Goal: Task Accomplishment & Management: Manage account settings

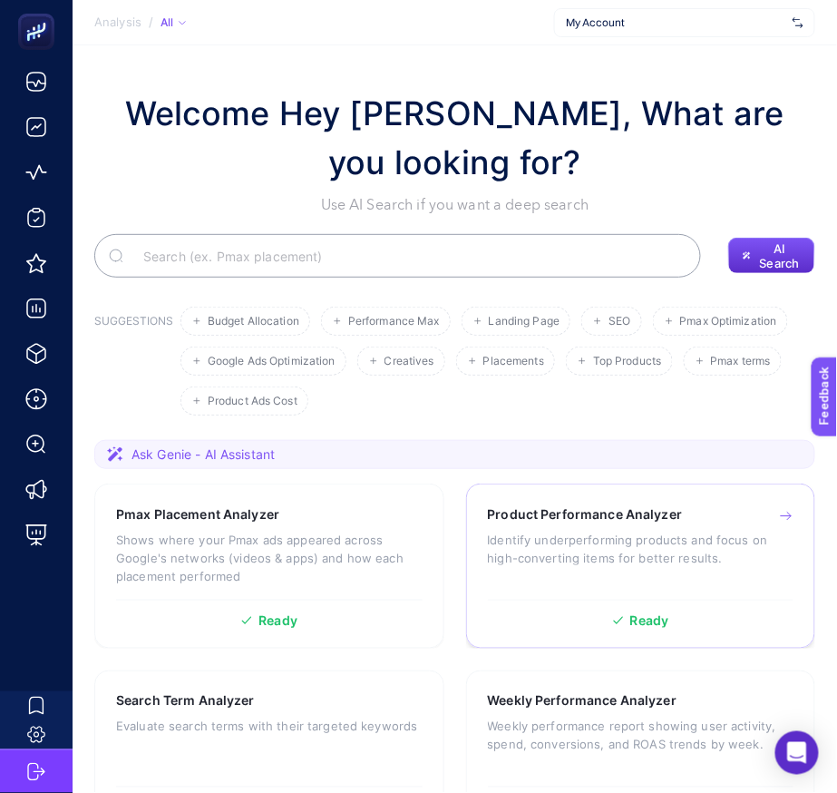
click at [645, 513] on h3 "Product Performance Analyzer" at bounding box center [585, 514] width 195 height 18
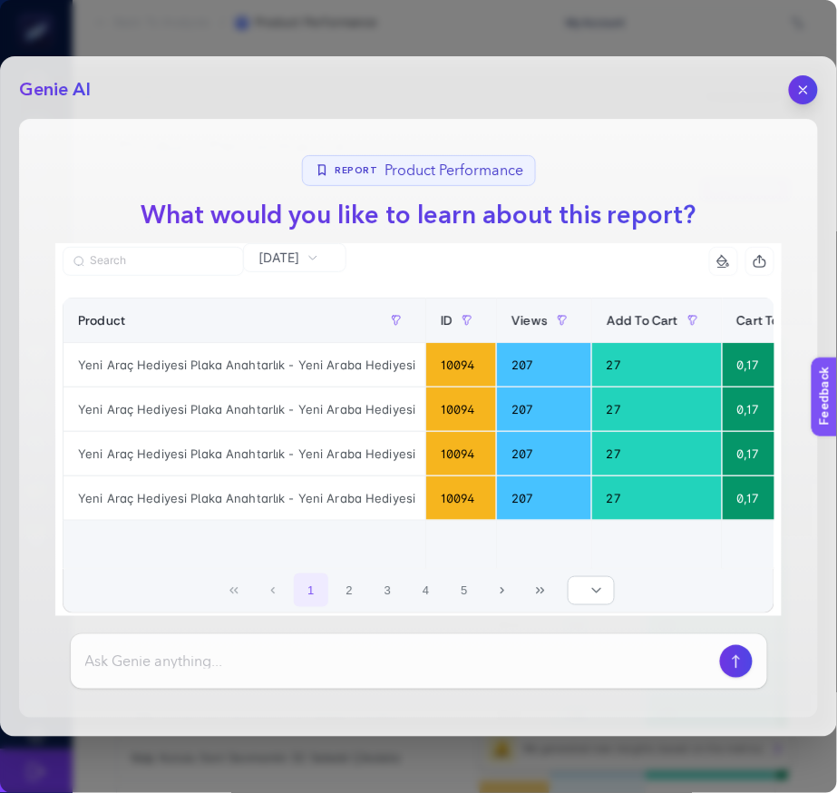
click at [413, 659] on input at bounding box center [399, 661] width 628 height 22
type input "datayı yorumla"
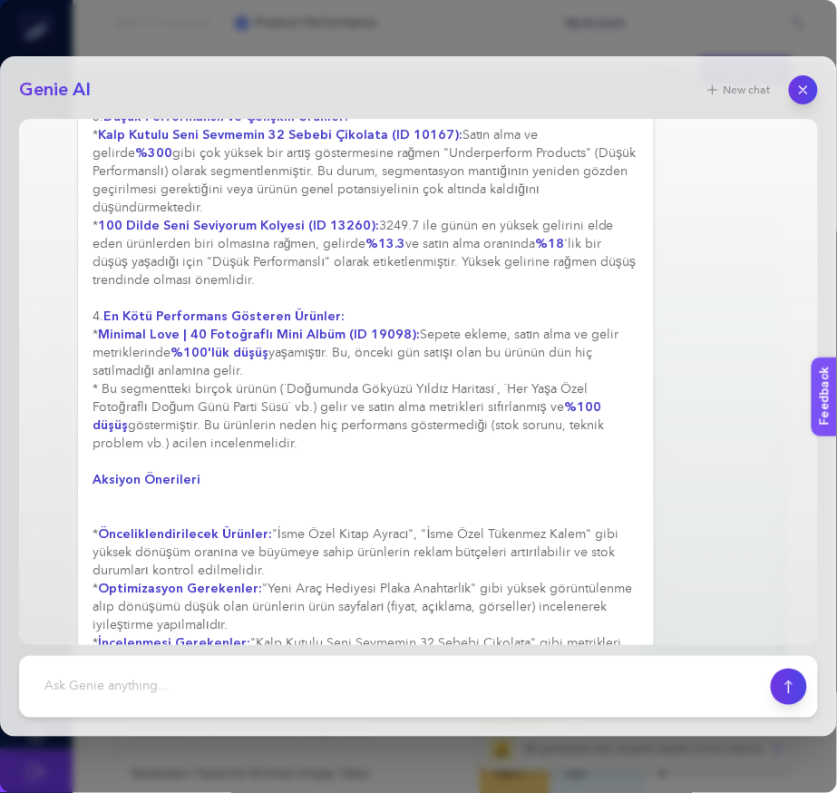
scroll to position [904, 0]
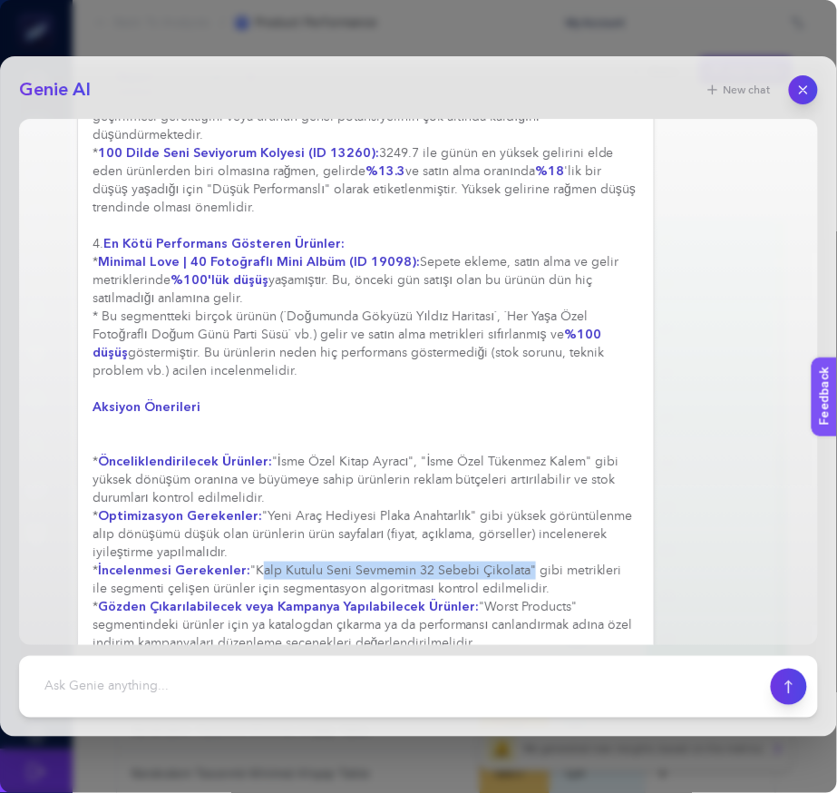
drag, startPoint x: 253, startPoint y: 532, endPoint x: 522, endPoint y: 532, distance: 269.4
copy div "Kalp Kutulu Seni Sevmemin 32 Sebebi Çikolata"
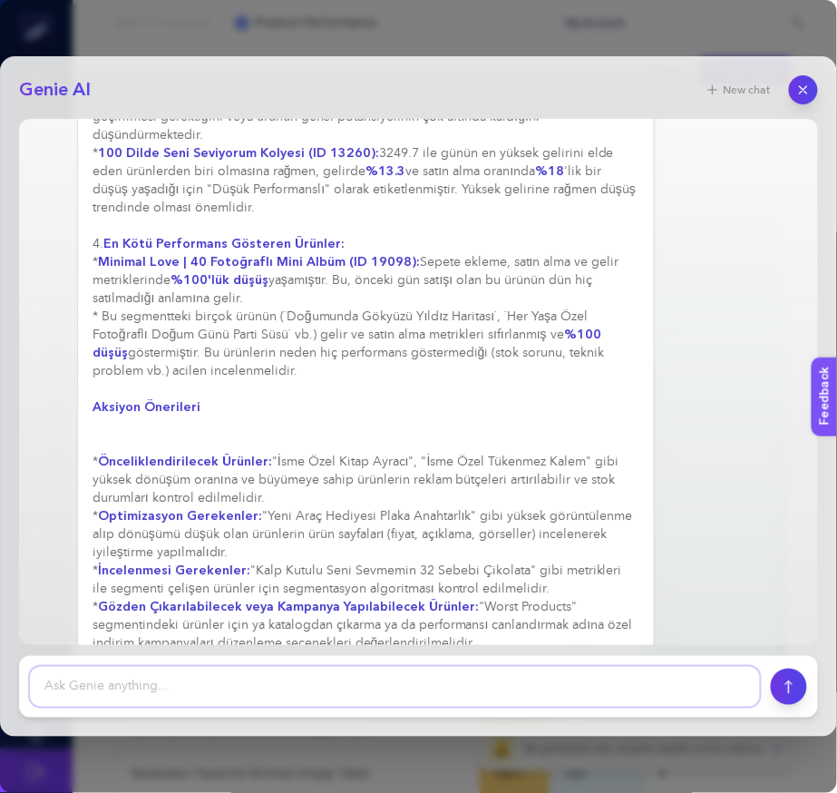
click at [308, 673] on textarea at bounding box center [395, 687] width 730 height 40
paste textarea "Kalp Kutulu Seni Sevmemin 32 Sebebi Çikolata"
type textarea "Kalp Kutulu Seni Sevmemin 32 Sebebi Çikolata metriğini inceler misin"
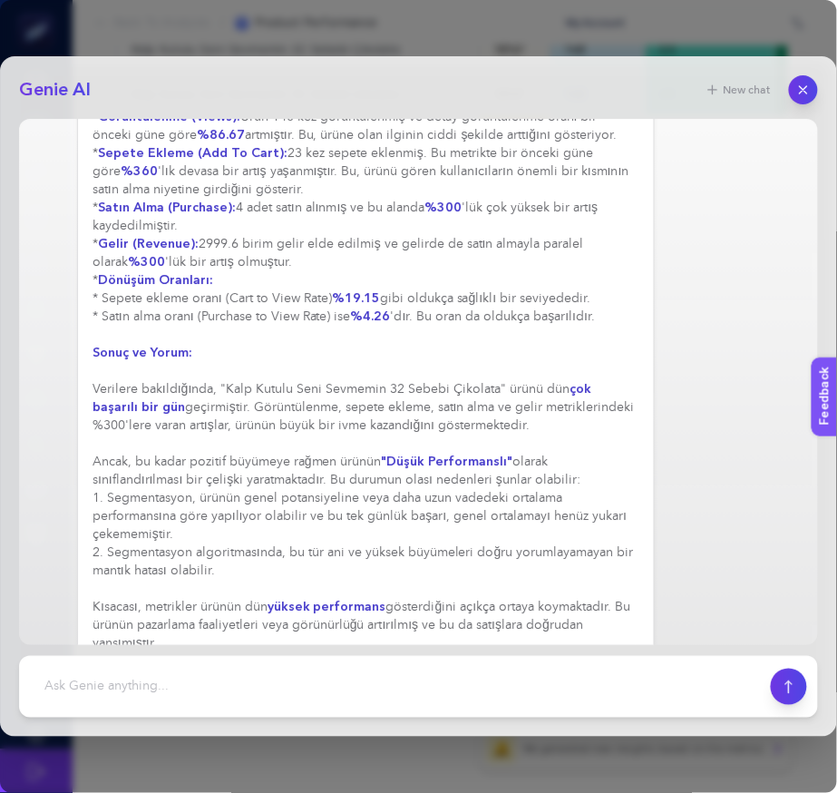
scroll to position [668, 0]
click at [795, 76] on div "New chat" at bounding box center [756, 89] width 123 height 29
click at [819, 121] on div "Genie AI New chat datayı yorumla Elbette, dünün ürün performans raporunu aşağıd…" at bounding box center [418, 396] width 837 height 680
click at [814, 96] on button "button" at bounding box center [803, 89] width 31 height 31
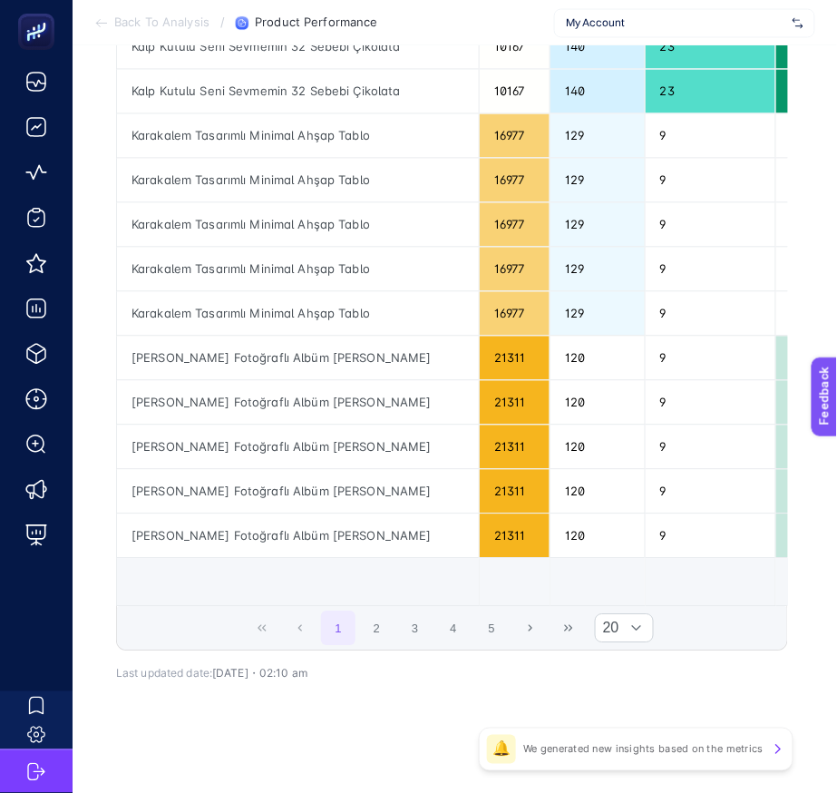
click at [652, 17] on span "My Account" at bounding box center [675, 22] width 219 height 15
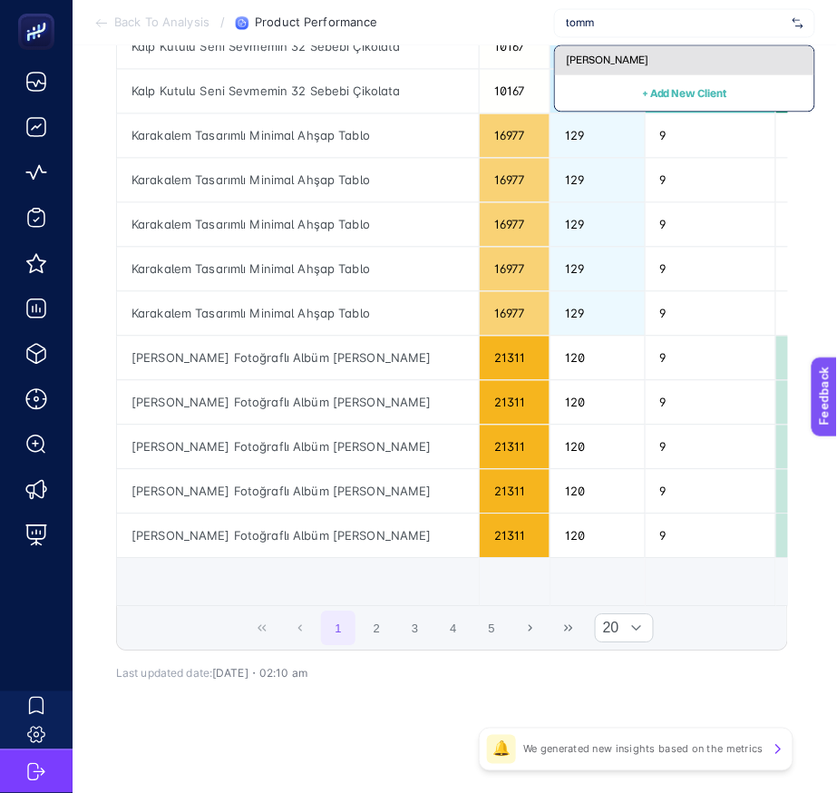
type input "tomm"
click at [607, 62] on span "[PERSON_NAME]" at bounding box center [607, 60] width 83 height 15
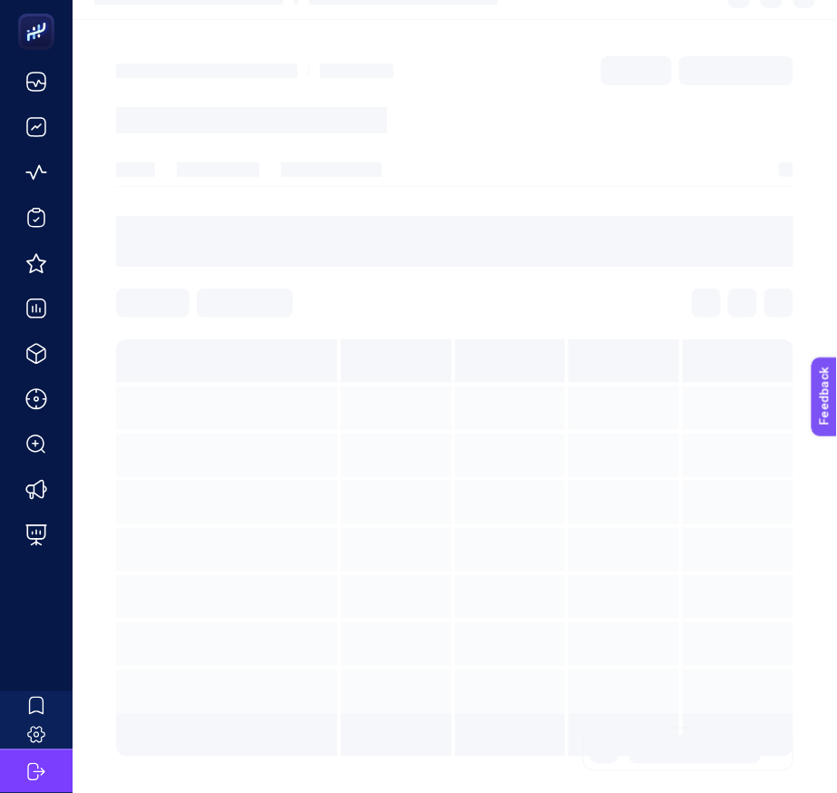
scroll to position [24, 0]
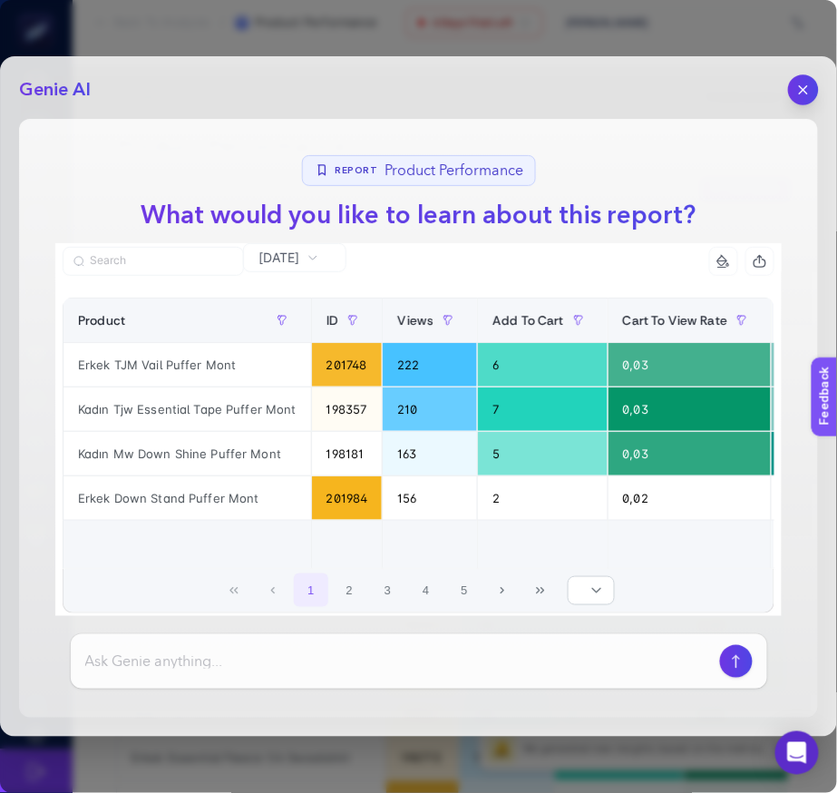
click at [792, 83] on button "button" at bounding box center [803, 89] width 31 height 31
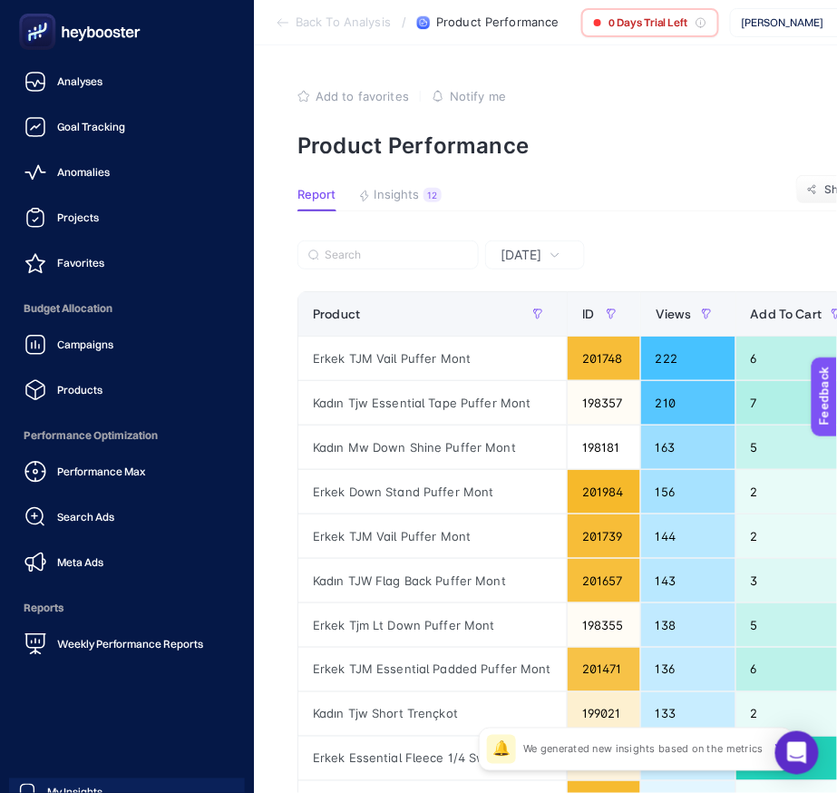
scroll to position [86, 0]
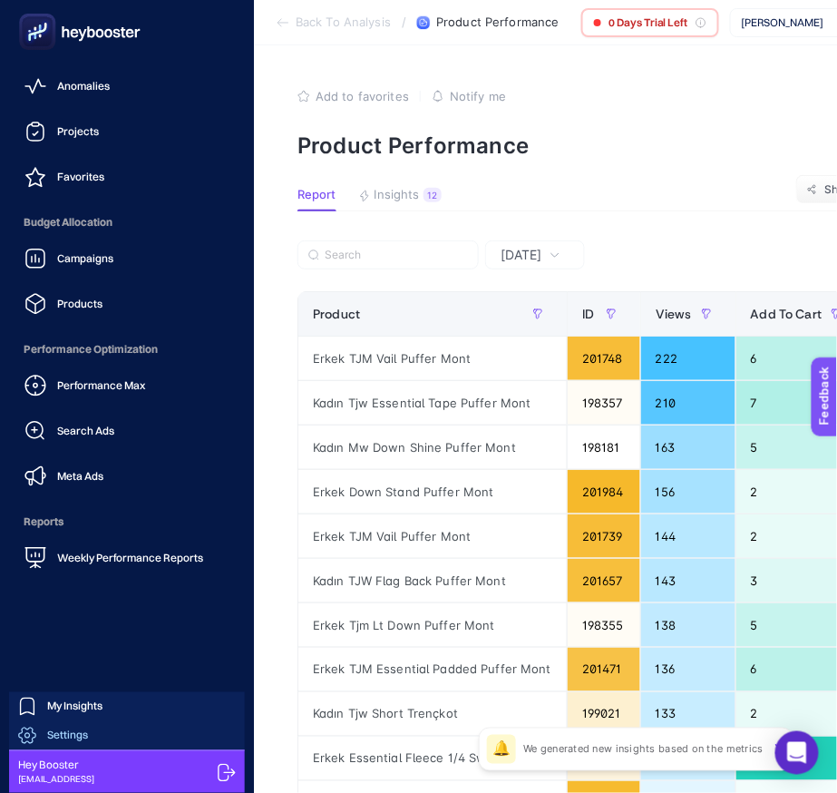
click at [114, 730] on link "Settings" at bounding box center [127, 735] width 236 height 29
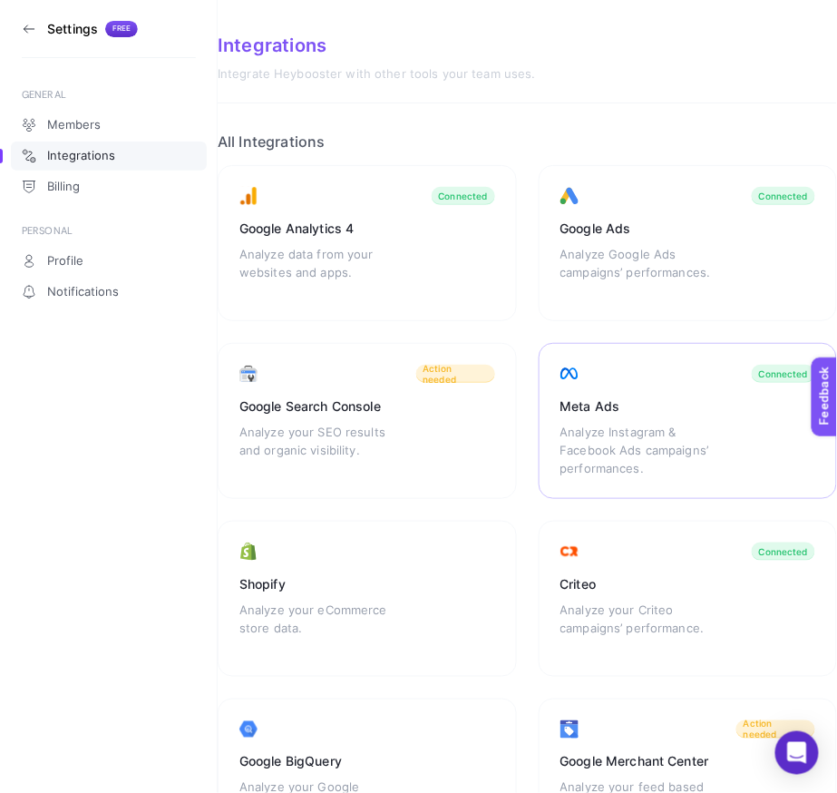
scroll to position [110, 0]
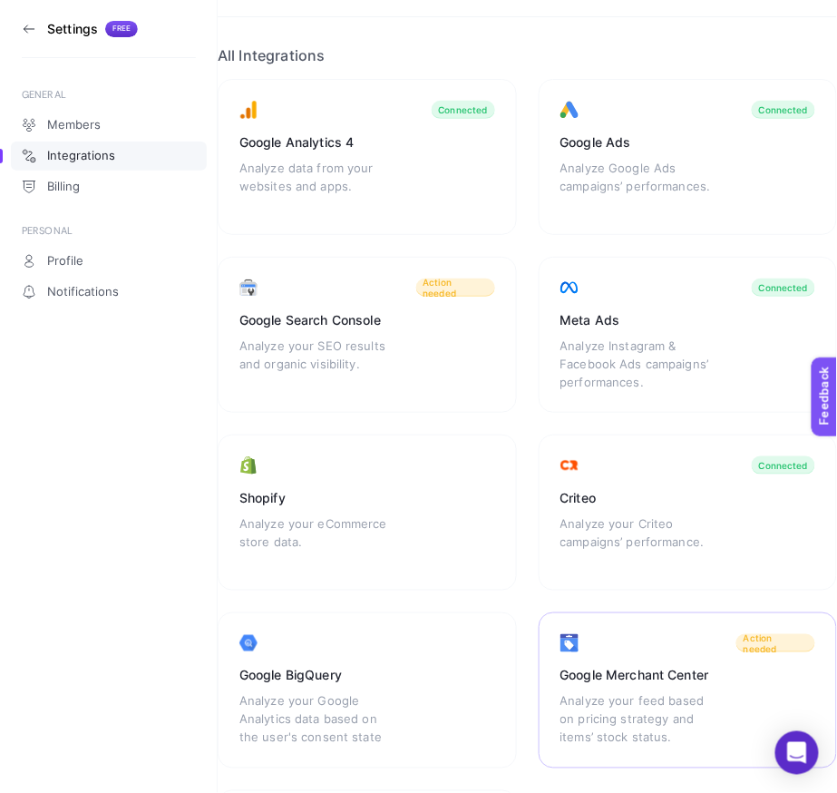
click at [637, 677] on div "Google Merchant Center" at bounding box center [688, 676] width 256 height 18
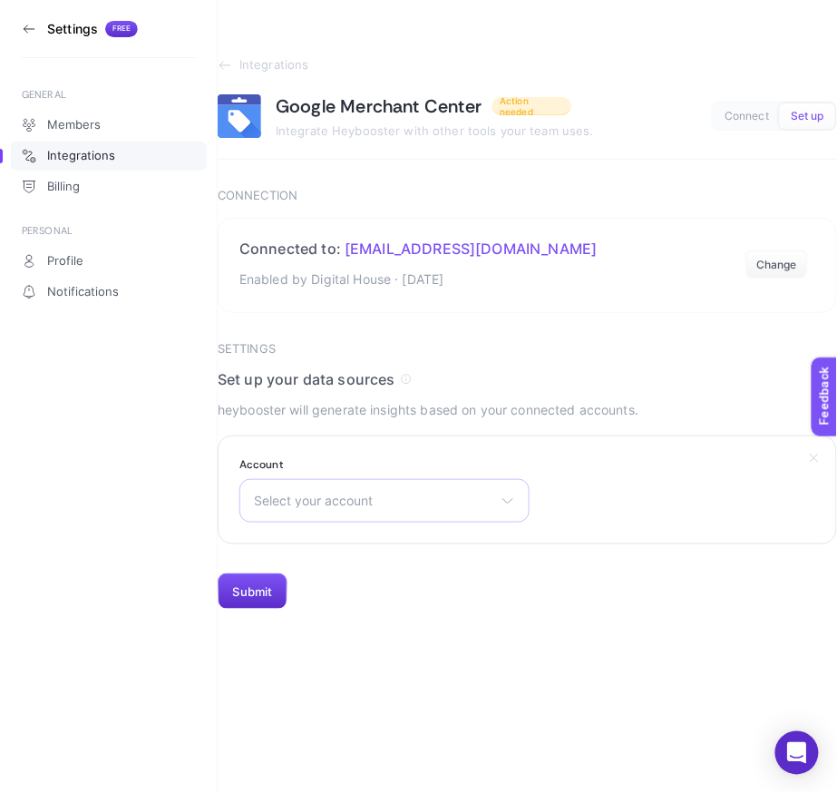
click at [478, 511] on div "Select your account Toyzz Shop Bonvagon Kip Adore Mobilya Yargıcı [PERSON_NAME]…" at bounding box center [384, 501] width 290 height 44
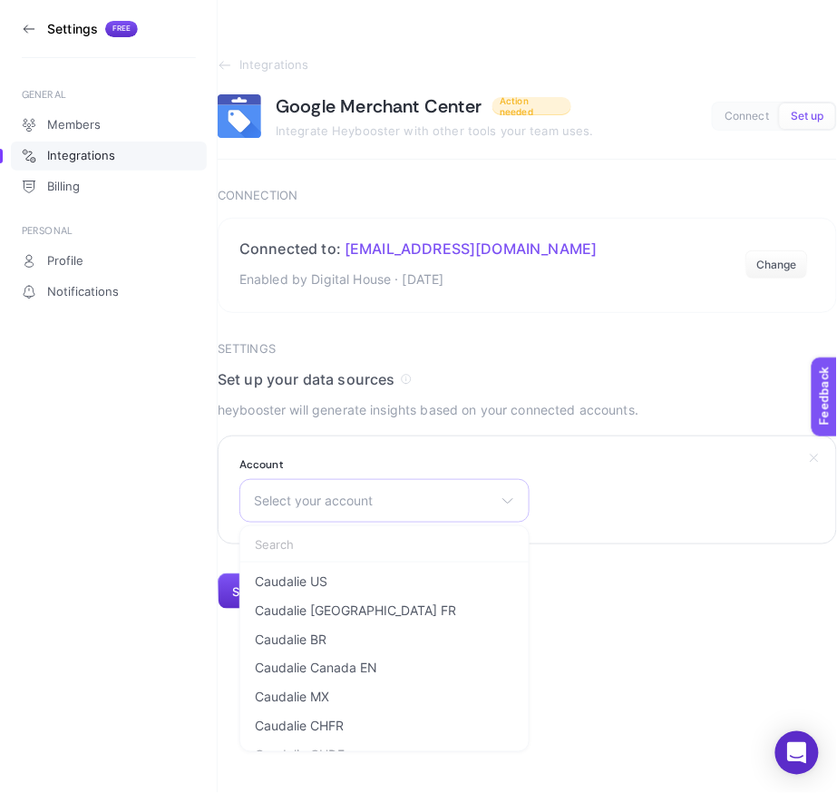
scroll to position [3504, 0]
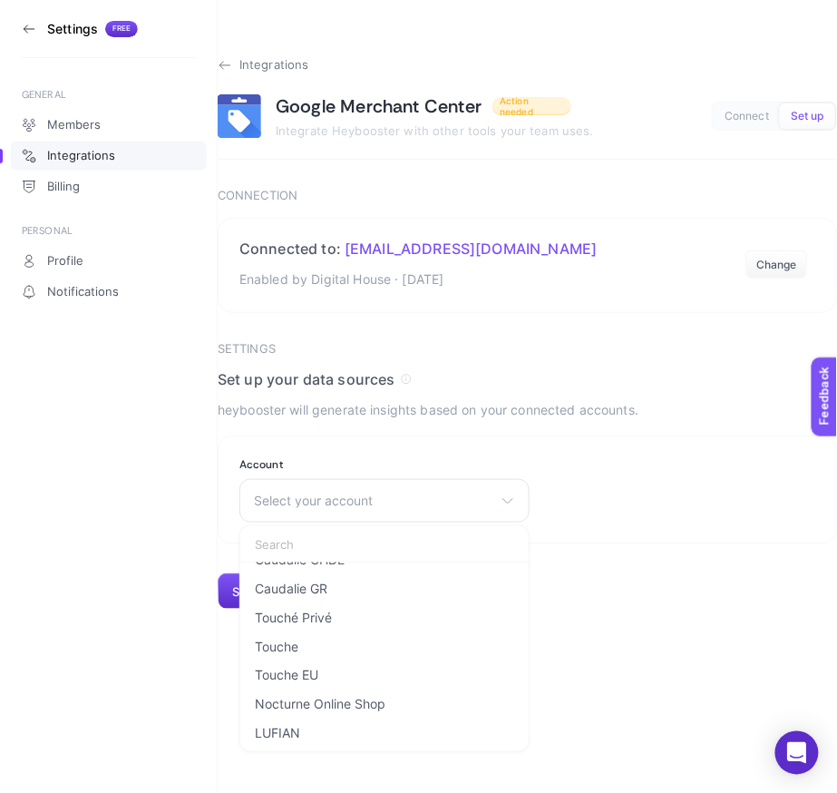
click at [230, 70] on icon at bounding box center [225, 65] width 15 height 15
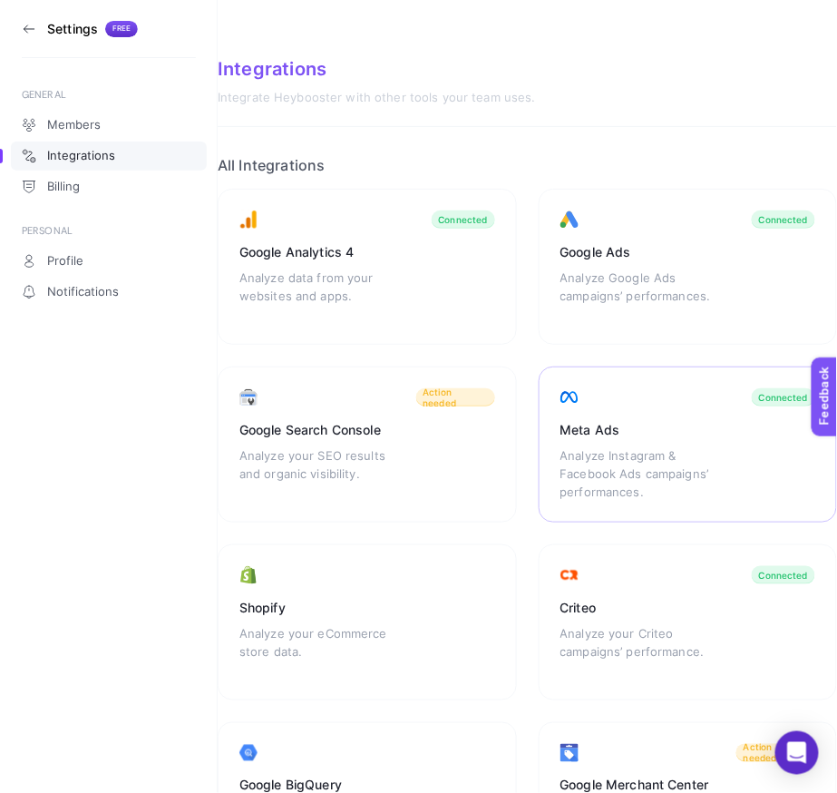
click at [630, 403] on div "Meta Ads Analyze Instagram & Facebook Ads campaigns’ performances. Connected" at bounding box center [688, 444] width 299 height 156
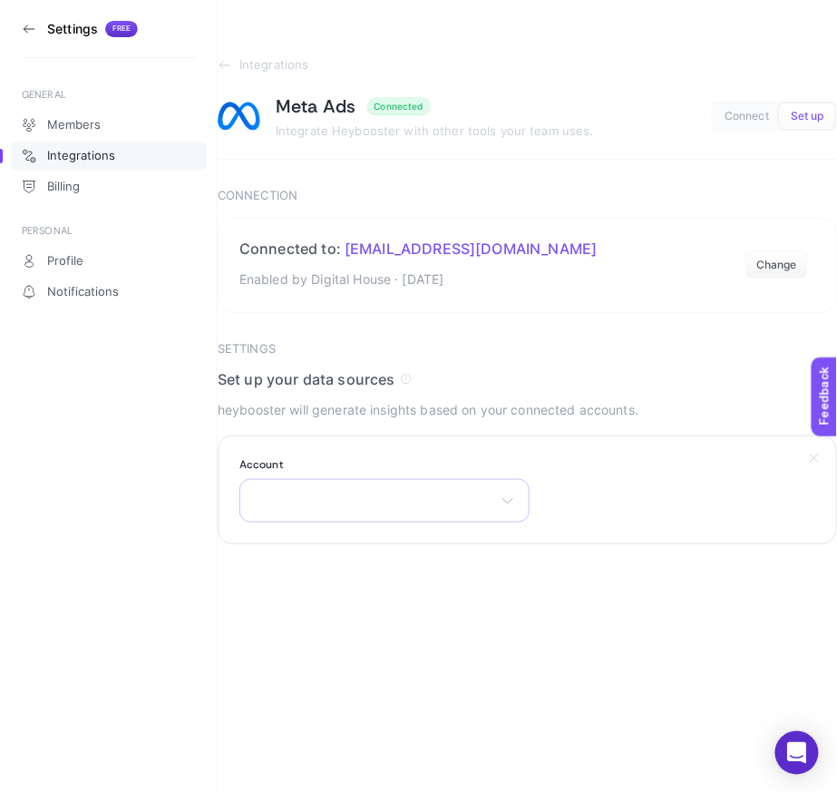
click at [361, 508] on div "There are no matching options available." at bounding box center [384, 501] width 290 height 44
click at [592, 500] on section "Account There are no matching options available." at bounding box center [527, 489] width 619 height 109
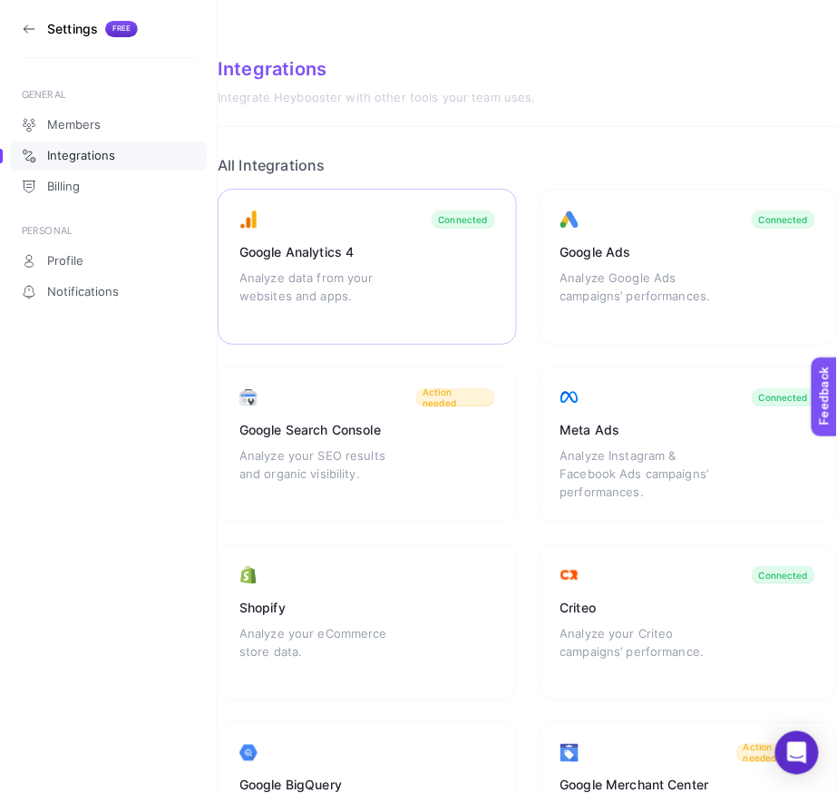
click at [404, 274] on div "Google Analytics 4 Analyze data from your websites and apps. Connected" at bounding box center [367, 267] width 299 height 156
click at [448, 411] on div "Google Search Console Analyze your SEO results and organic visibility. Action n…" at bounding box center [367, 444] width 299 height 156
click at [22, 33] on icon at bounding box center [29, 29] width 15 height 15
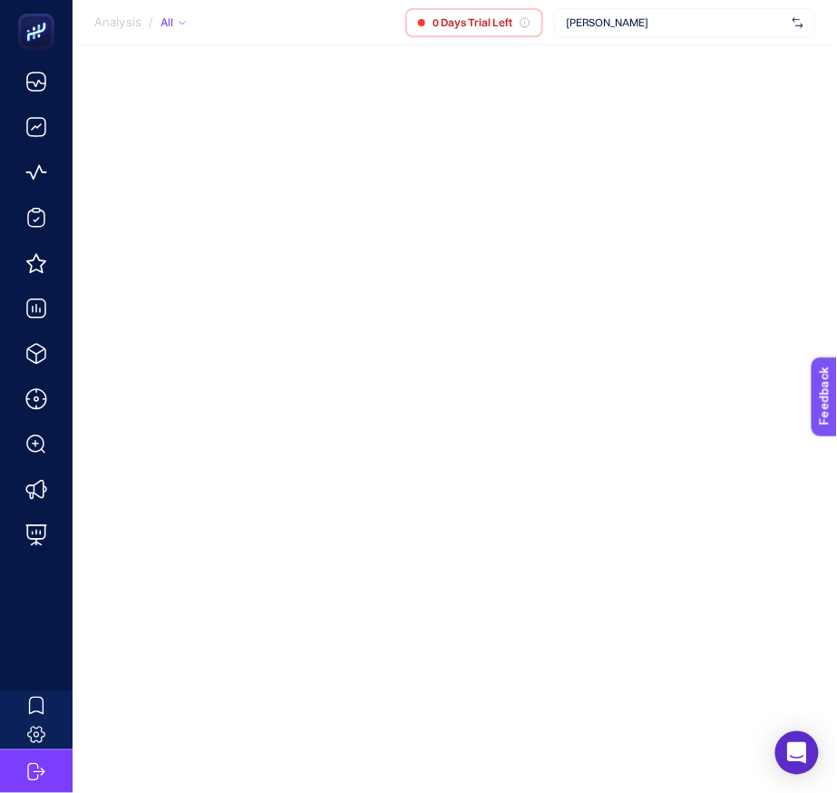
click at [661, 15] on div "[PERSON_NAME]" at bounding box center [684, 22] width 261 height 29
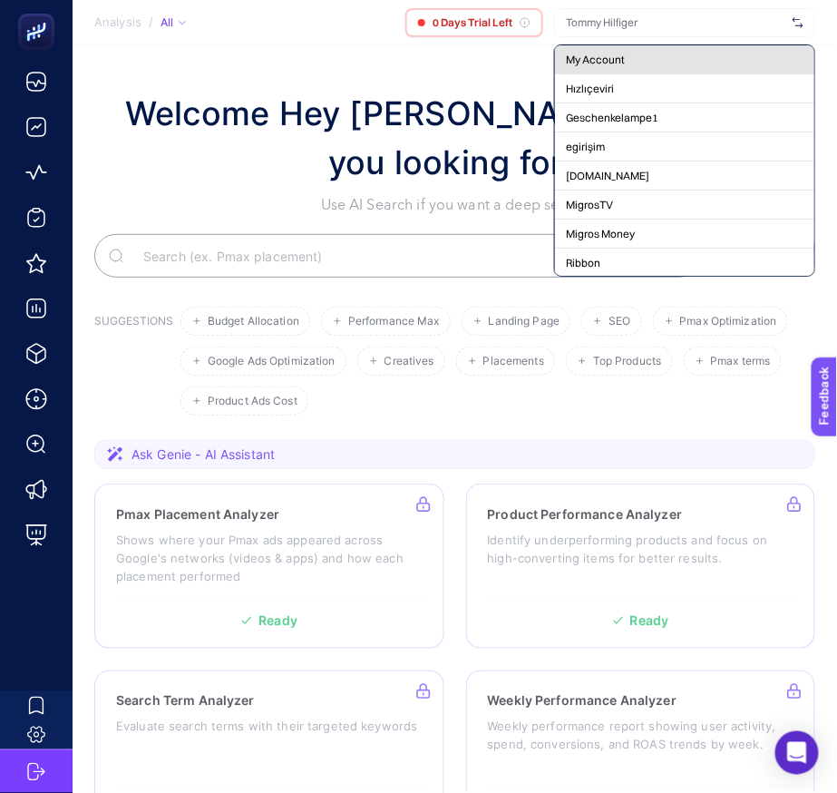
click at [668, 56] on div "My Account" at bounding box center [684, 59] width 259 height 29
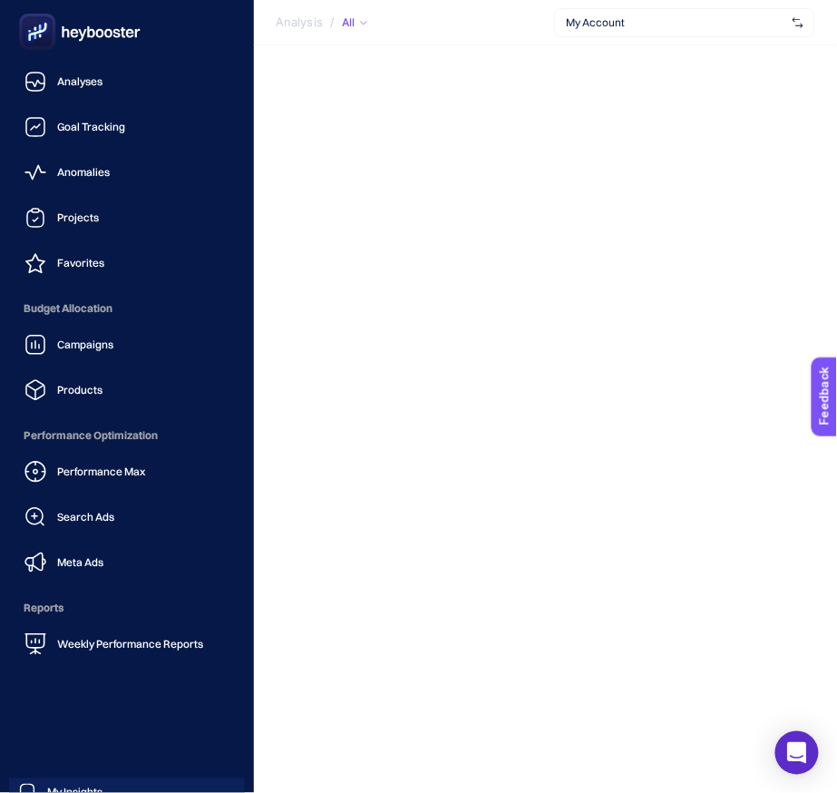
scroll to position [86, 0]
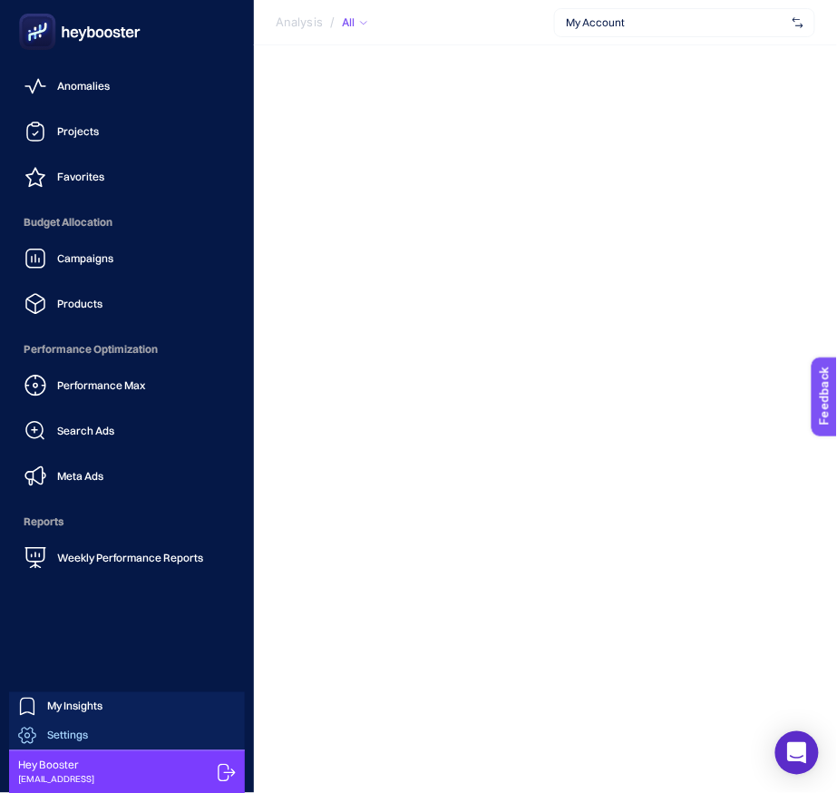
click at [78, 742] on div "Settings" at bounding box center [53, 735] width 70 height 18
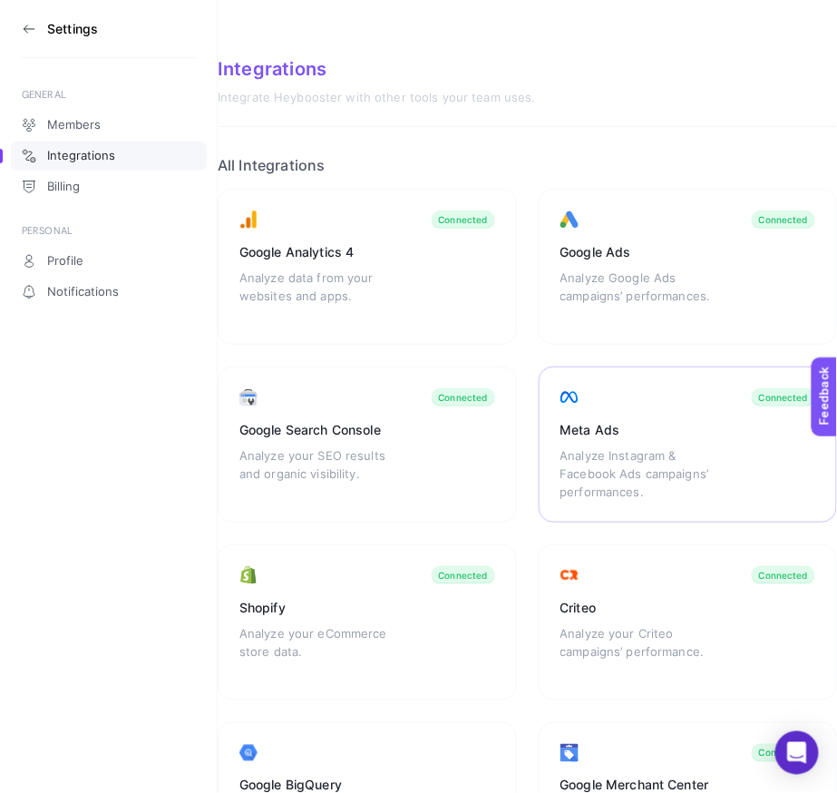
click at [655, 455] on div "Analyze Instagram & Facebook Ads campaigns’ performances." at bounding box center [640, 473] width 160 height 54
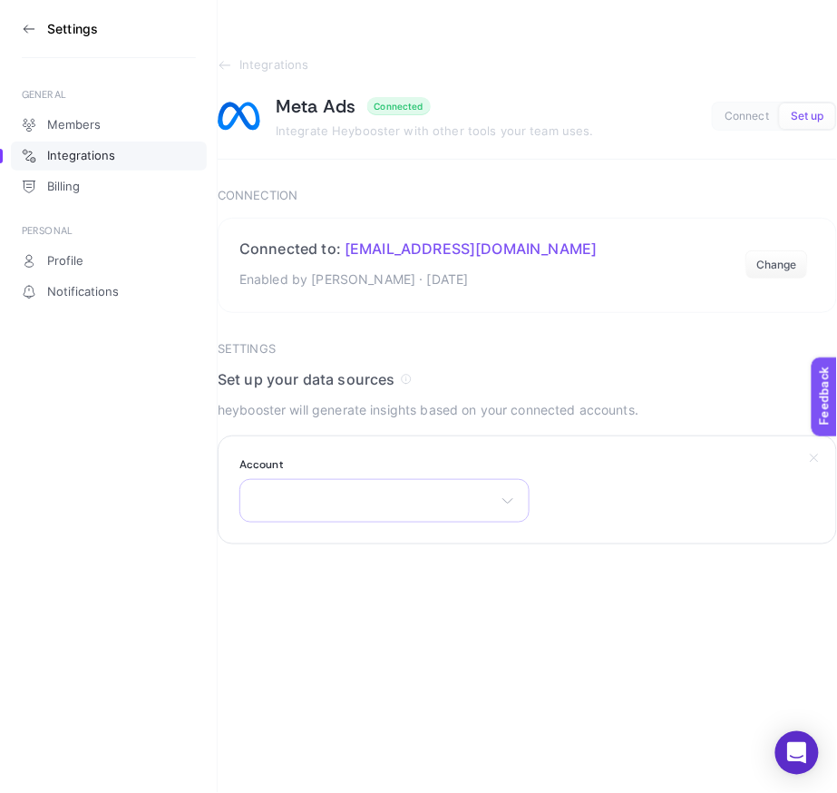
click at [396, 504] on div "There are no matching options available." at bounding box center [384, 501] width 290 height 44
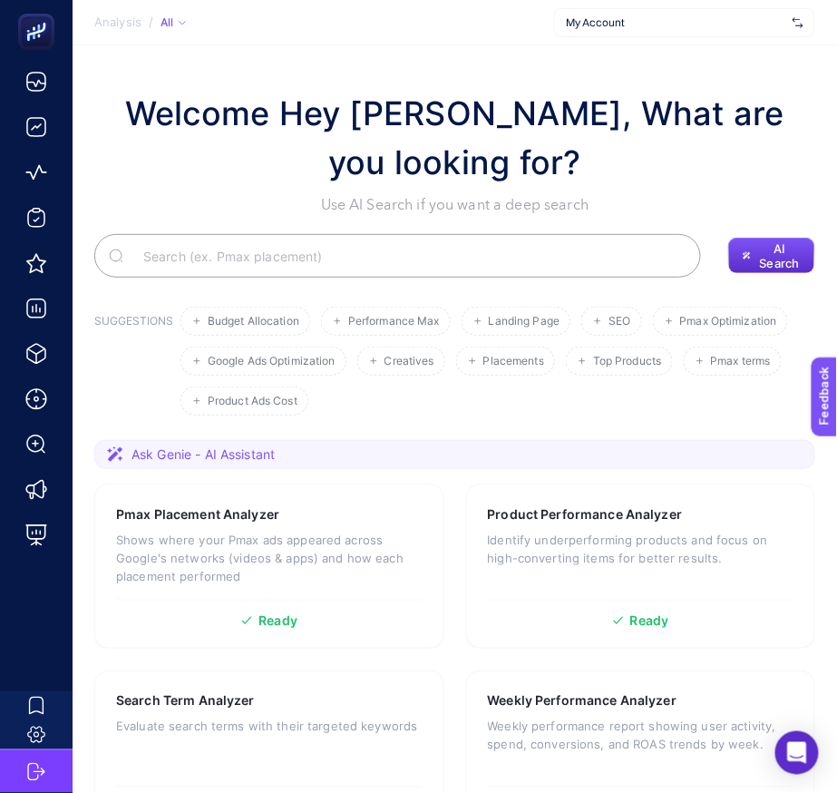
click at [726, 36] on div "My Account" at bounding box center [684, 22] width 261 height 29
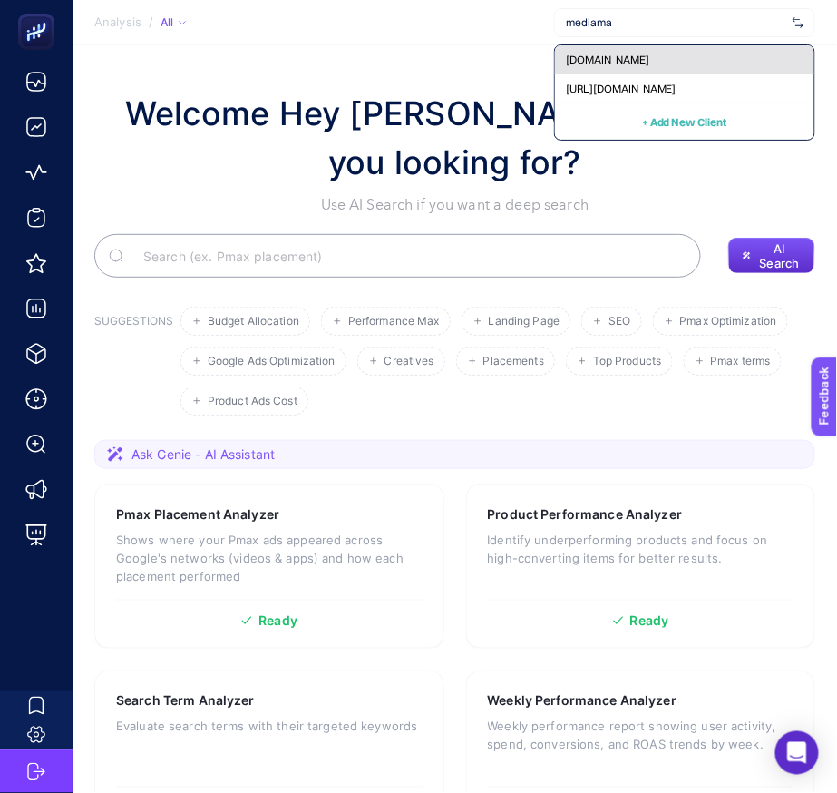
type input "mediama"
click at [641, 65] on span "[DOMAIN_NAME]" at bounding box center [607, 60] width 83 height 15
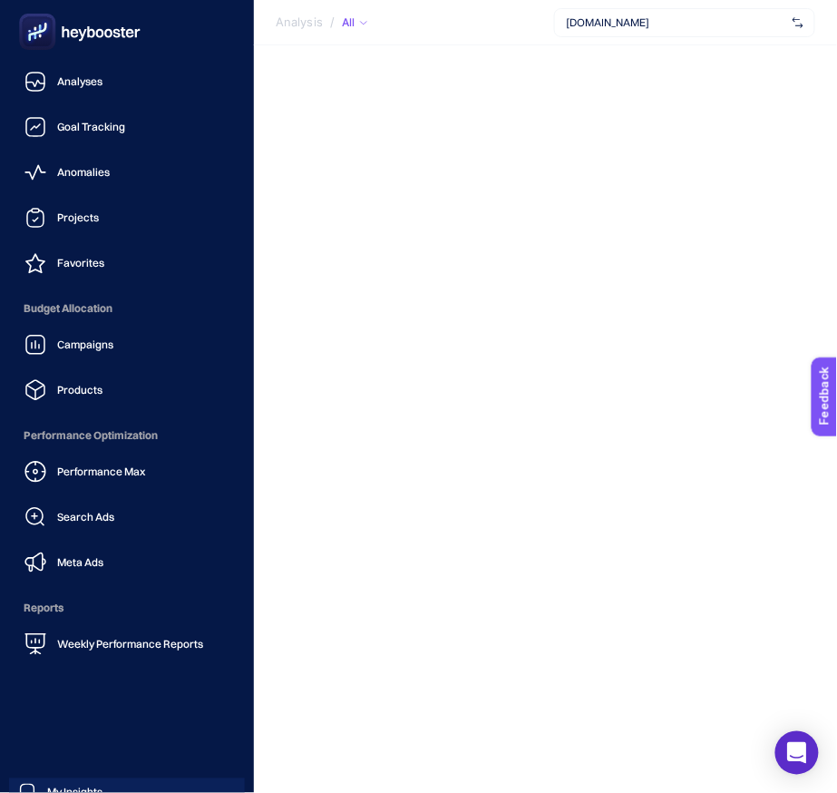
scroll to position [86, 0]
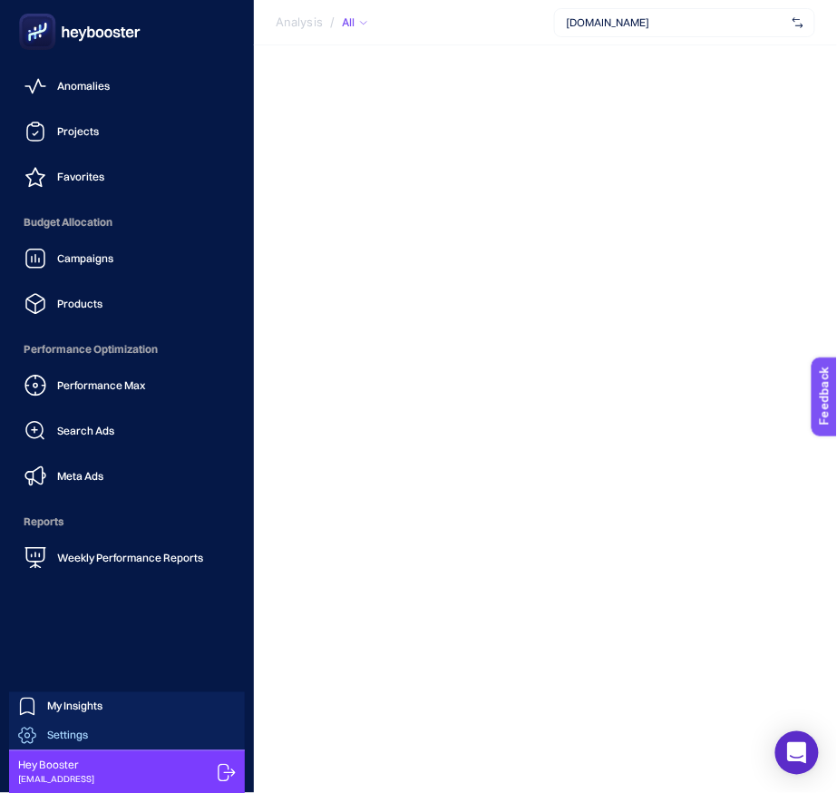
click at [107, 736] on link "Settings" at bounding box center [127, 735] width 236 height 29
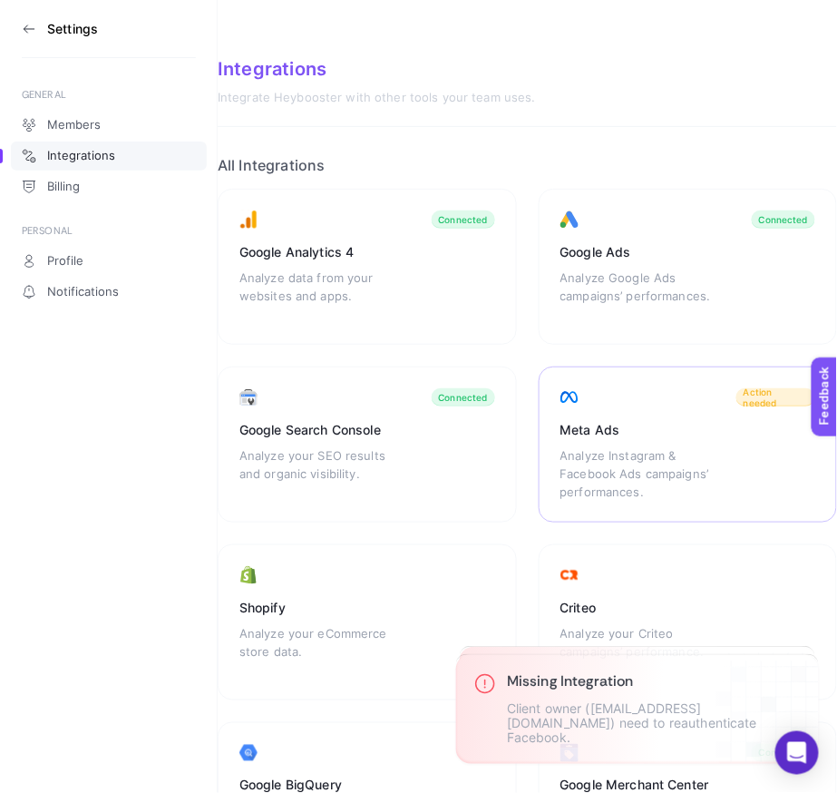
click at [626, 446] on div "Analyze Instagram & Facebook Ads campaigns’ performances." at bounding box center [640, 473] width 160 height 54
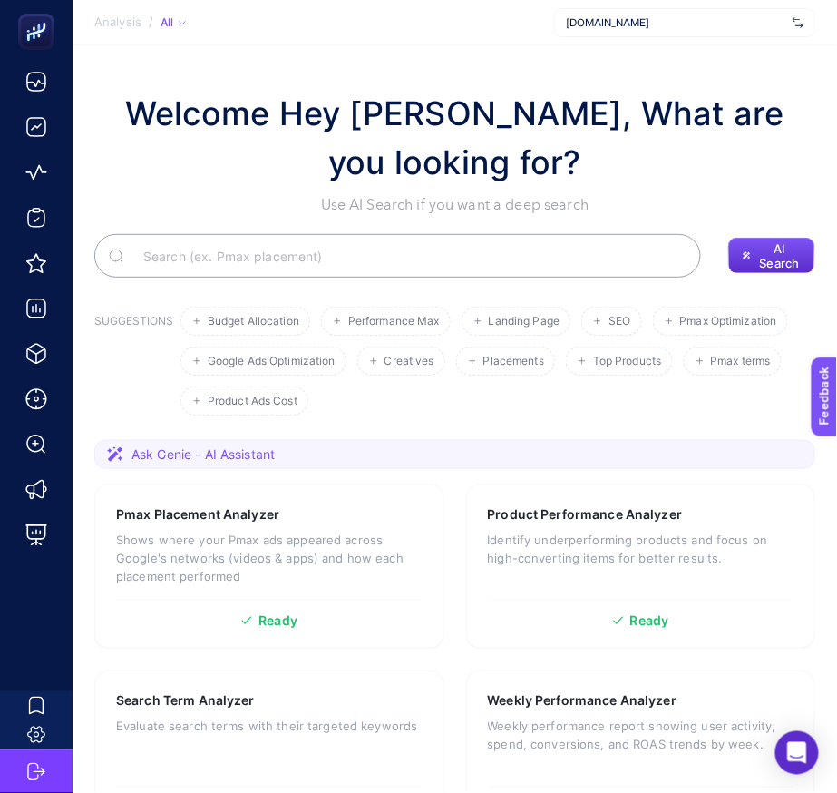
click at [641, 18] on span "[DOMAIN_NAME]" at bounding box center [675, 22] width 219 height 15
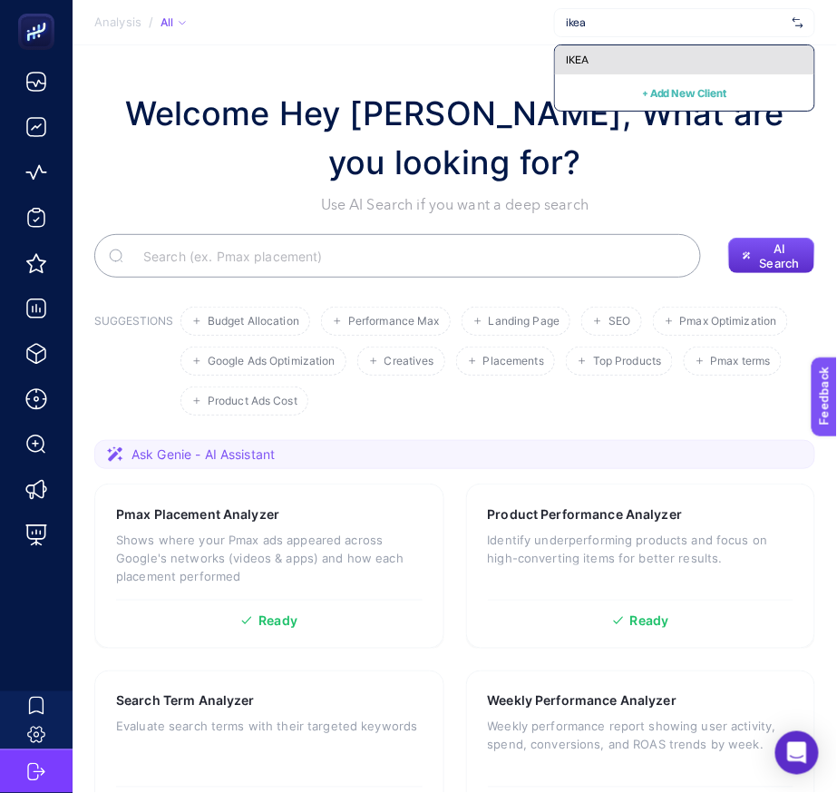
type input "ikea"
click at [609, 55] on div "IKEA" at bounding box center [684, 59] width 259 height 29
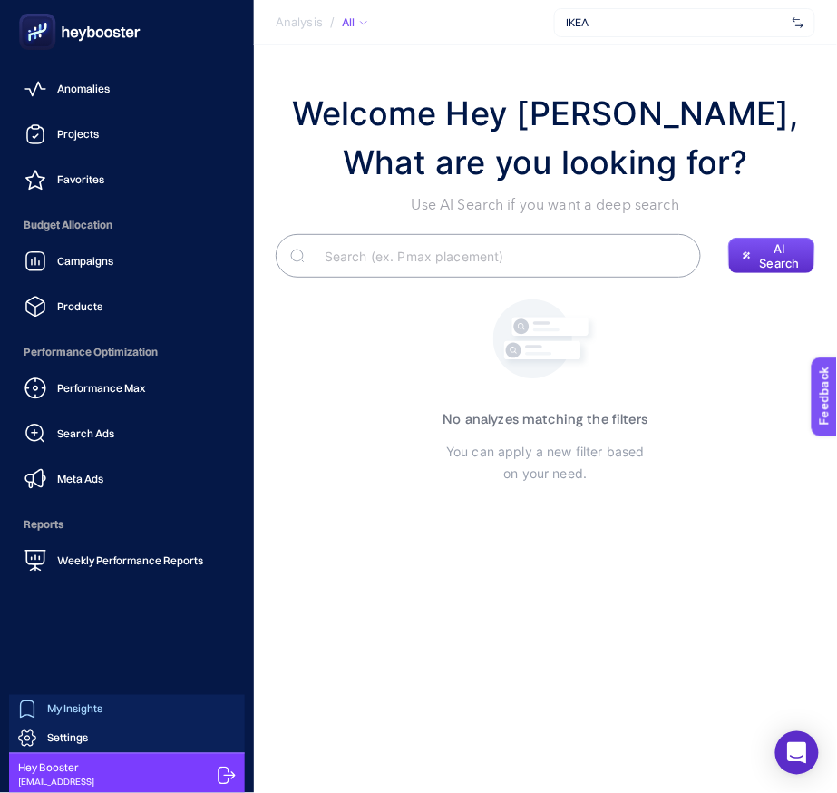
scroll to position [86, 0]
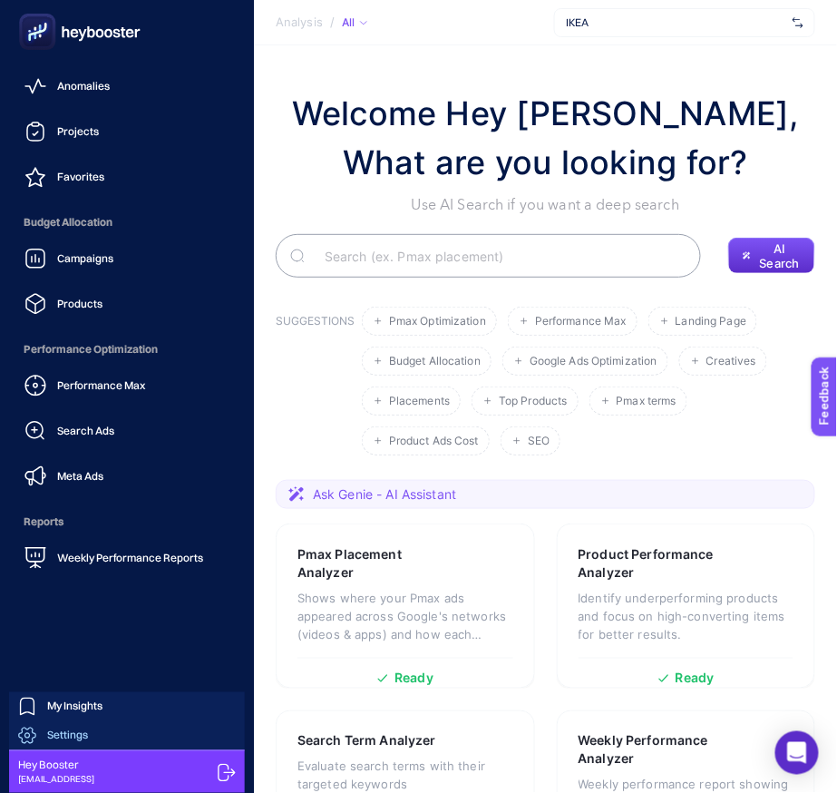
click at [104, 736] on link "Settings" at bounding box center [127, 735] width 236 height 29
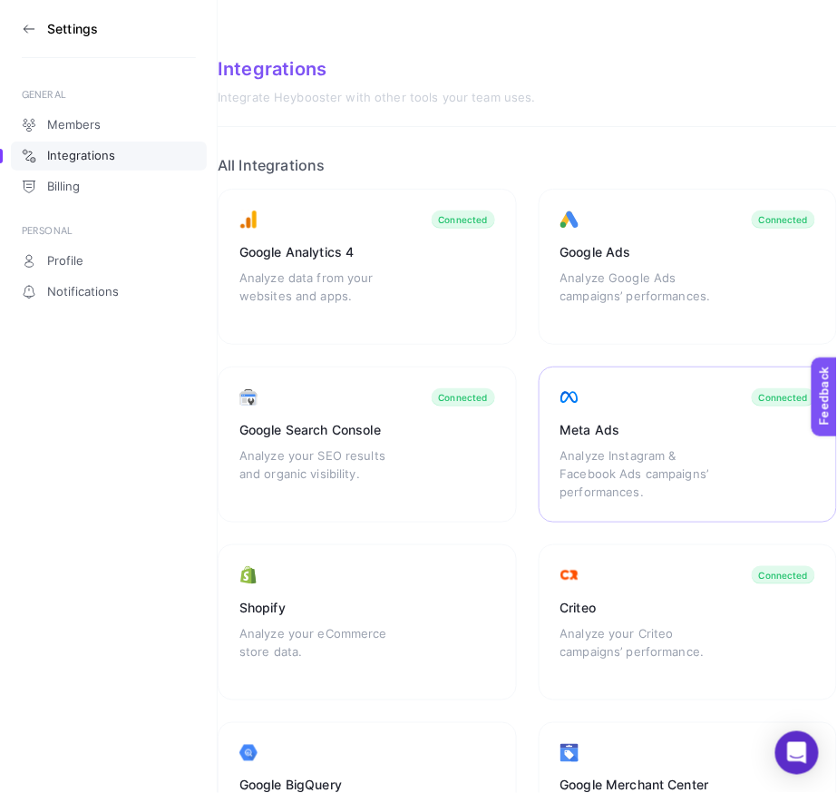
click at [619, 486] on div "Analyze Instagram & Facebook Ads campaigns’ performances." at bounding box center [640, 473] width 160 height 54
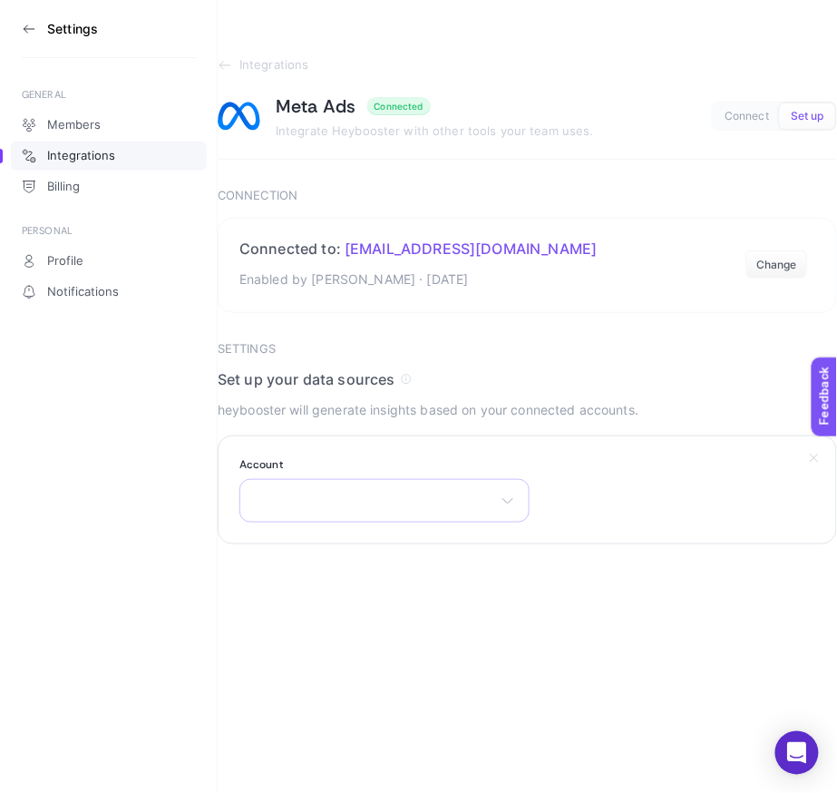
click at [426, 488] on div "There are no matching options available." at bounding box center [384, 501] width 290 height 44
click at [450, 504] on div "There are no matching options available." at bounding box center [384, 501] width 290 height 44
click at [391, 500] on div "There are no matching options available." at bounding box center [384, 501] width 290 height 44
click at [473, 531] on input "text" at bounding box center [384, 544] width 288 height 36
click at [486, 509] on div "There are no matching options available." at bounding box center [384, 501] width 290 height 44
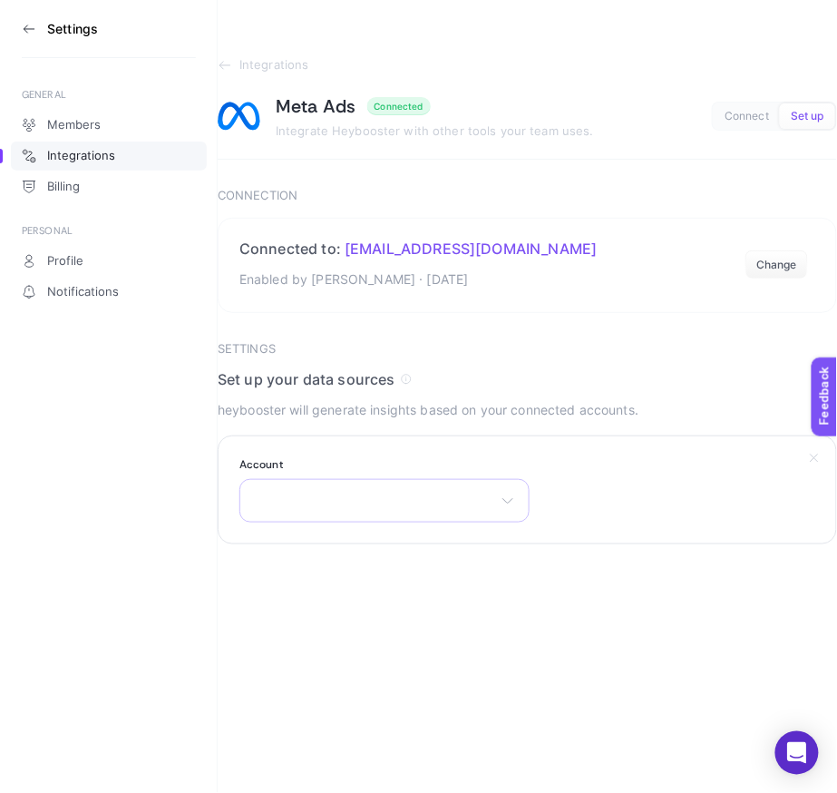
click at [441, 513] on div "There are no matching options available." at bounding box center [384, 501] width 290 height 44
click at [315, 519] on div "IKEA TR Business Manager Ikea_TL Koray Andiç IKEA TR Business Manager Ikea_TL_A…" at bounding box center [384, 501] width 290 height 44
click at [15, 30] on aside "Settings GENERAL Members Integrations Billing PERSONAL Profile Notifications" at bounding box center [109, 396] width 218 height 793
click at [31, 29] on icon at bounding box center [29, 29] width 10 height 0
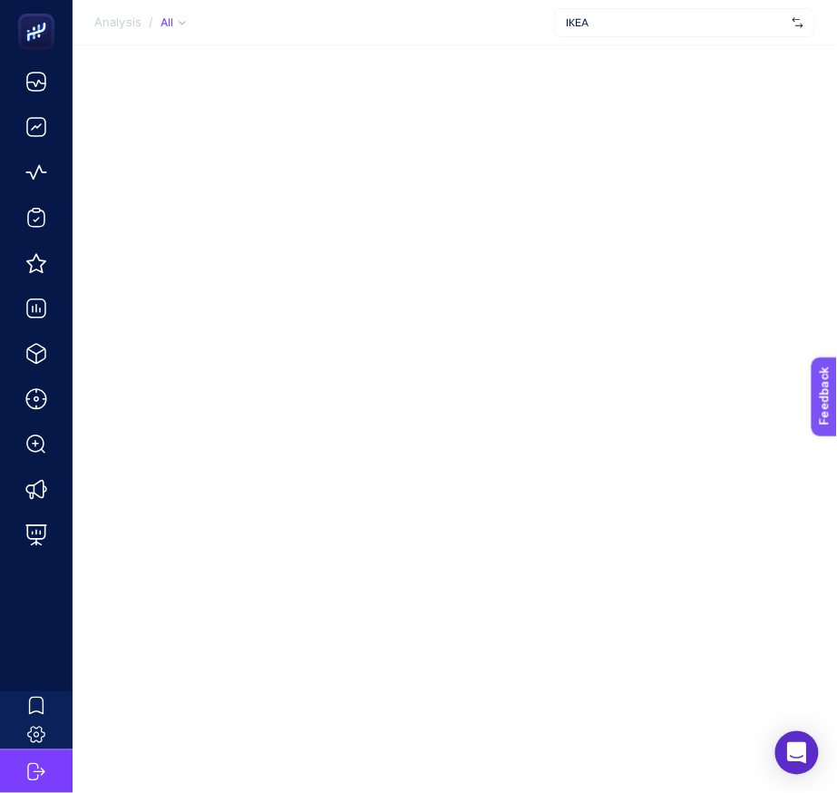
click at [643, 20] on span "IKEA" at bounding box center [675, 22] width 219 height 15
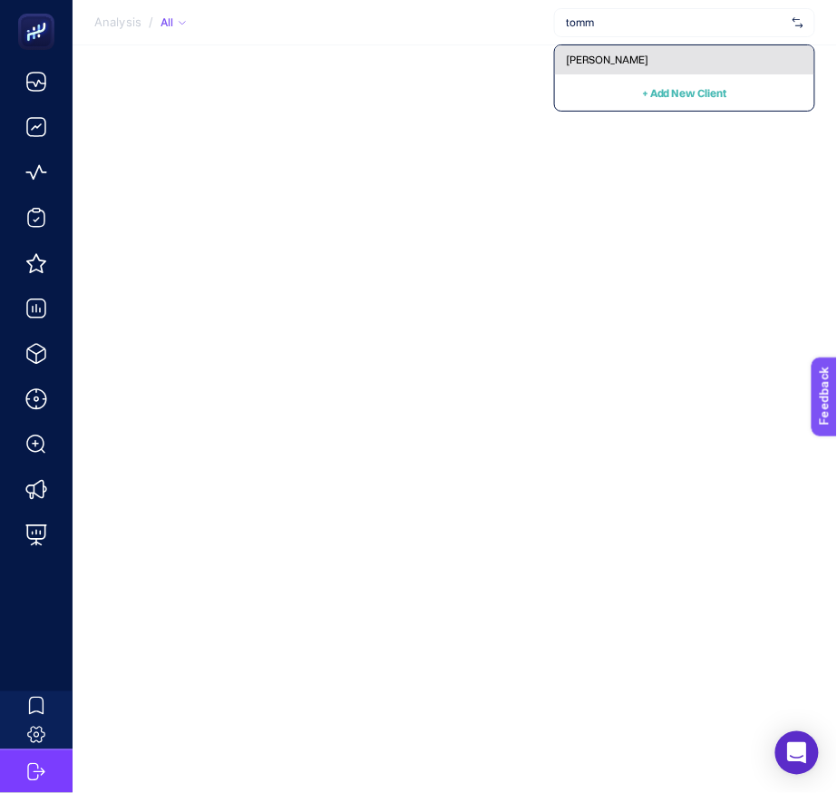
type input "tomm"
click at [607, 54] on span "[PERSON_NAME]" at bounding box center [607, 60] width 83 height 15
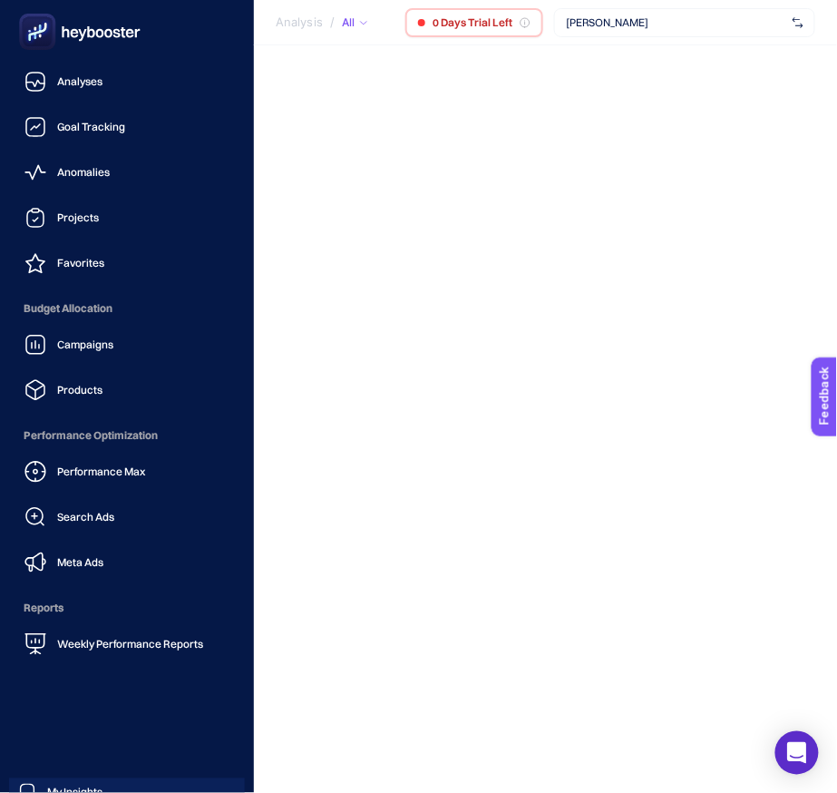
scroll to position [86, 0]
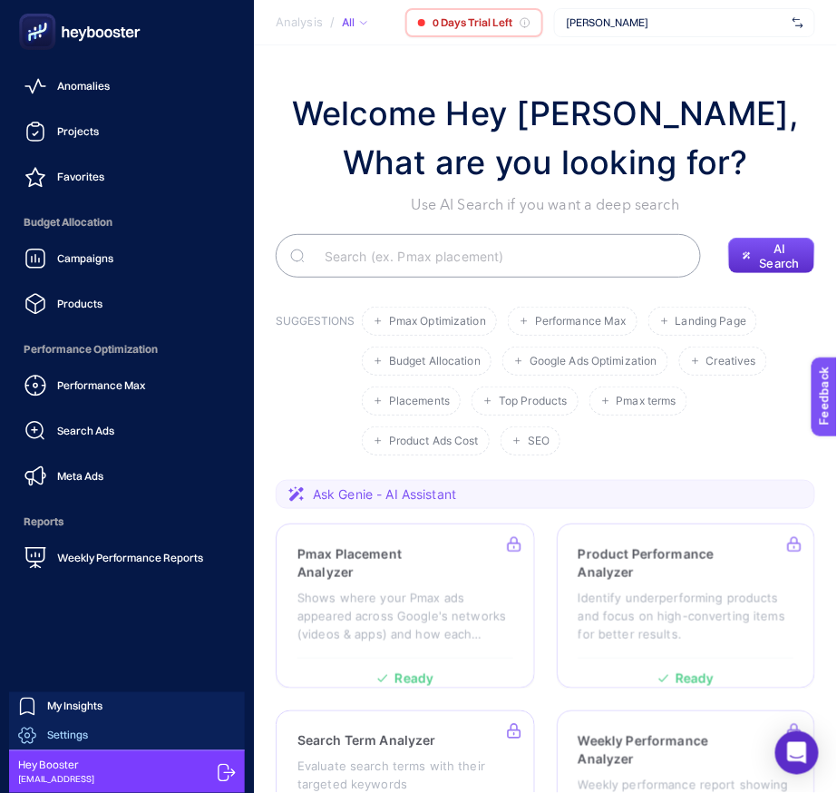
click at [141, 734] on link "Settings" at bounding box center [127, 735] width 236 height 29
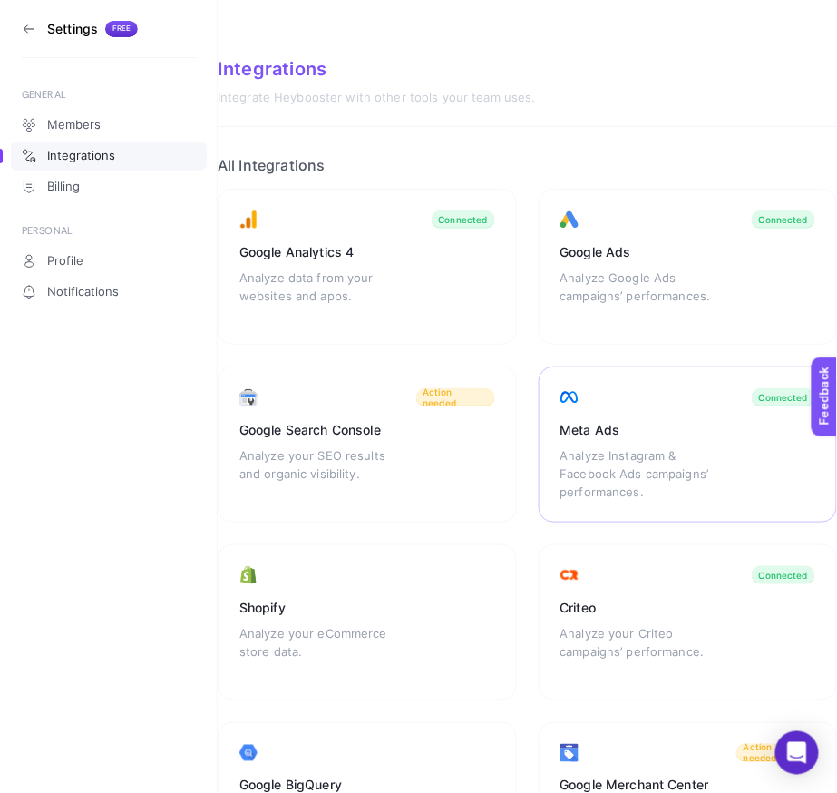
click at [624, 407] on div "Meta Ads Analyze Instagram & Facebook Ads campaigns’ performances. Connected" at bounding box center [688, 444] width 299 height 156
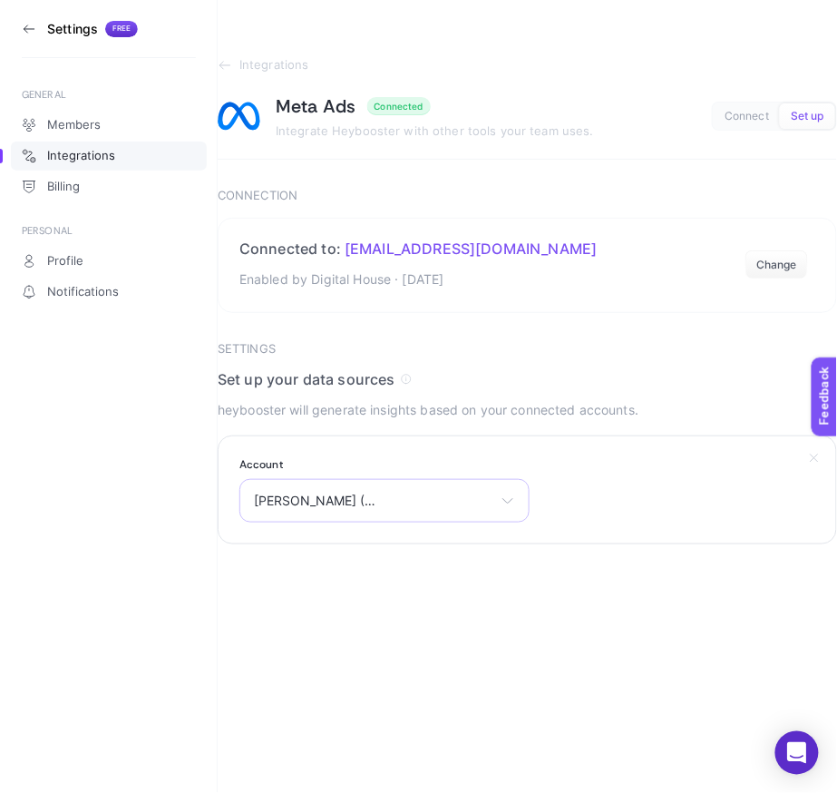
click at [414, 514] on div "Tommy Hilfiger ( Turkey ) Kom Reklam Master Aykan Motor Servis A.Ş. Ana Hesap V…" at bounding box center [384, 501] width 290 height 44
click at [735, 633] on div "Settings Free GENERAL Members Integrations Billing PERSONAL Profile Notificatio…" at bounding box center [418, 396] width 837 height 793
